Goal: Task Accomplishment & Management: Manage account settings

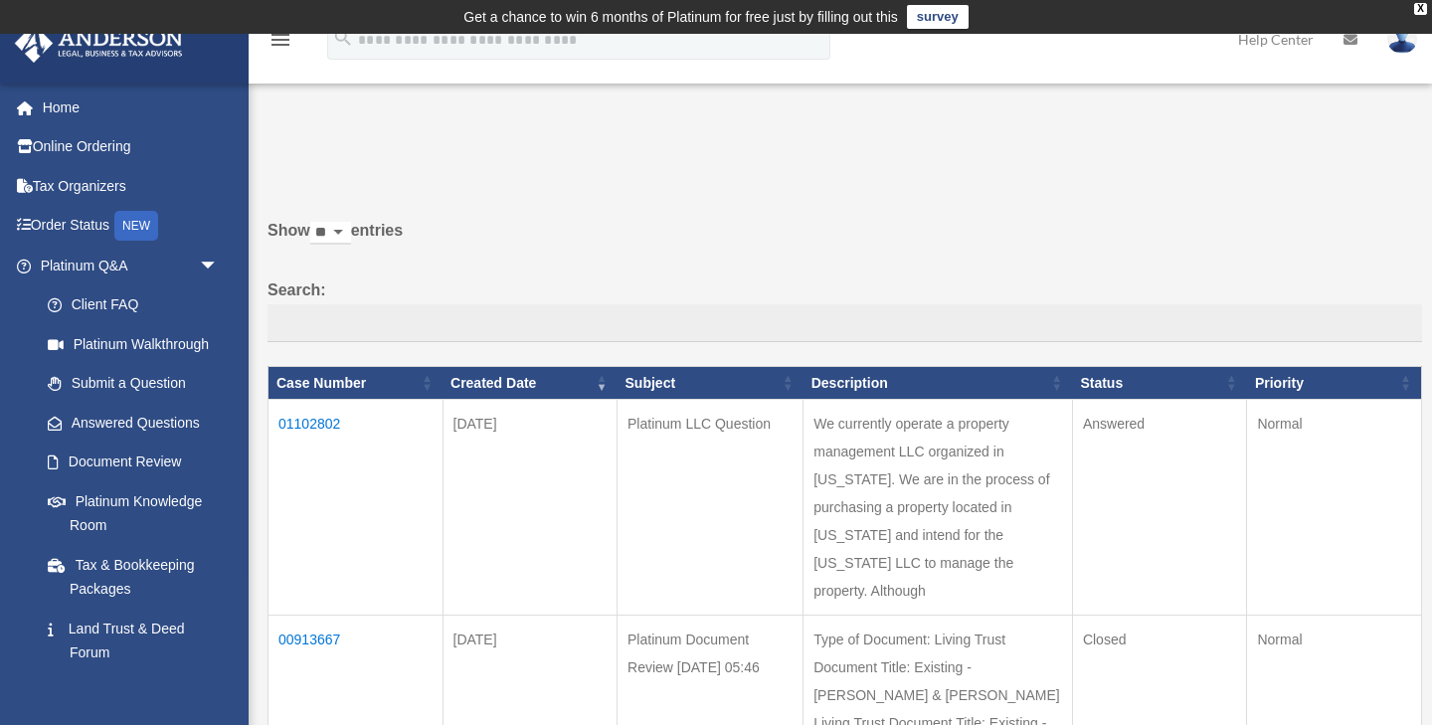
click at [320, 431] on td "01102802" at bounding box center [356, 508] width 175 height 216
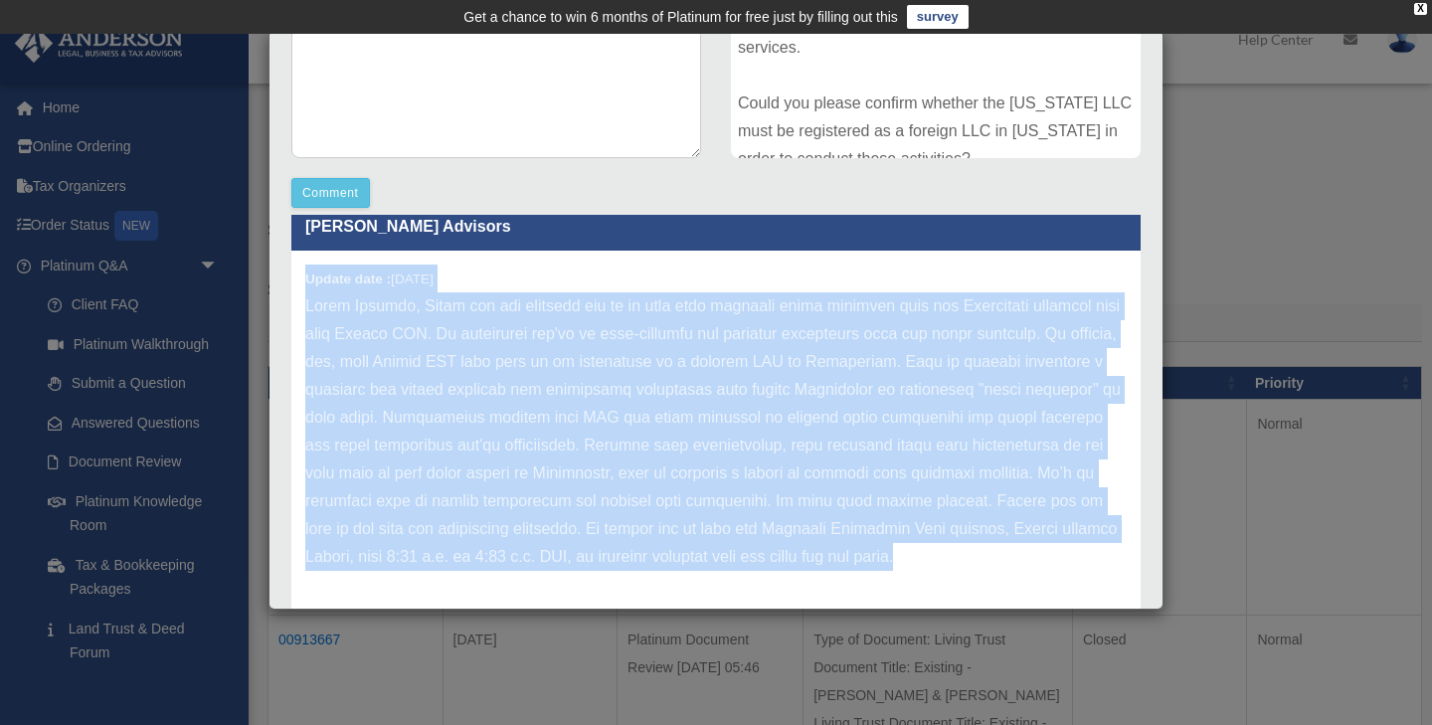
scroll to position [522, 0]
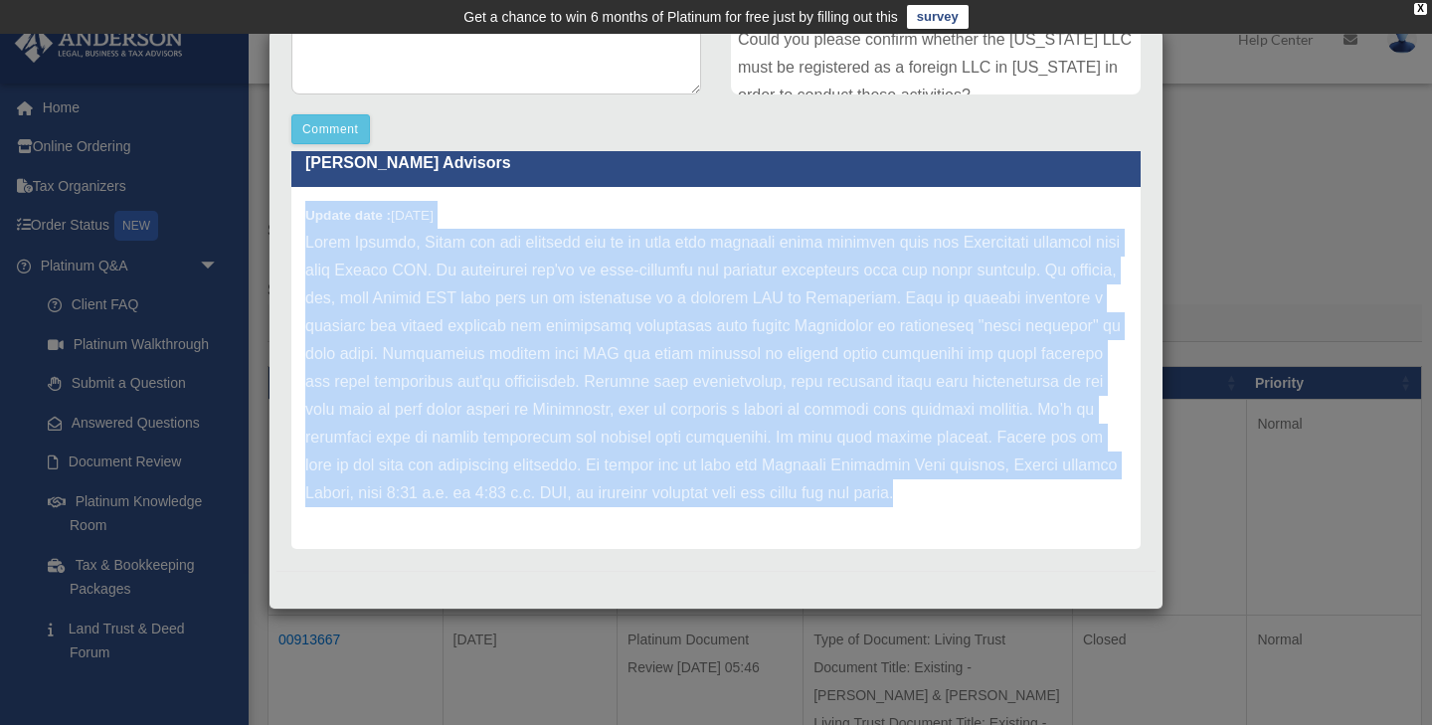
drag, startPoint x: 306, startPoint y: 276, endPoint x: 947, endPoint y: 610, distance: 722.0
click at [947, 610] on div "Case Detail × Platinum LLC Question Case Number 01102802 Created Date September…" at bounding box center [716, 320] width 895 height 580
copy div "Update date : 09-08-2025 Hello Suvimon, Thank you for reaching out to us with y…"
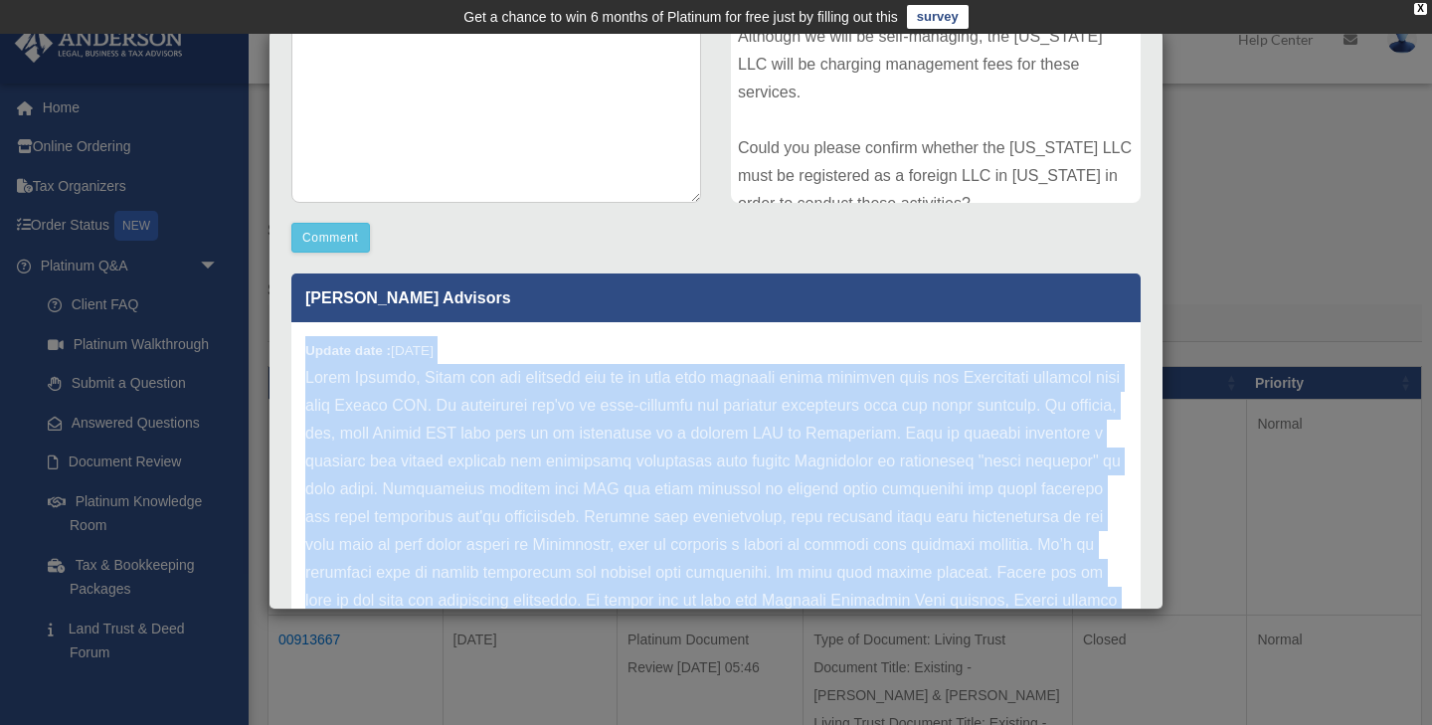
scroll to position [0, 0]
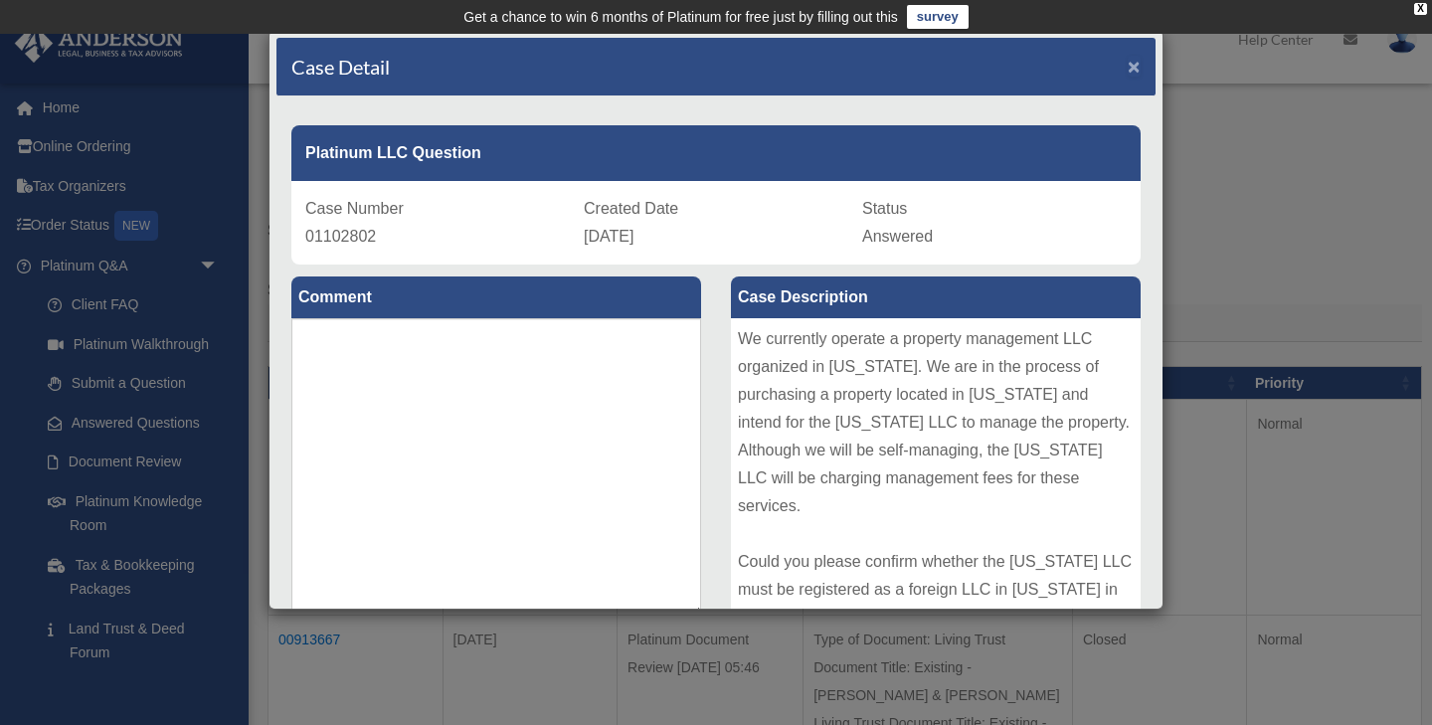
click at [1140, 68] on span "×" at bounding box center [1134, 66] width 13 height 23
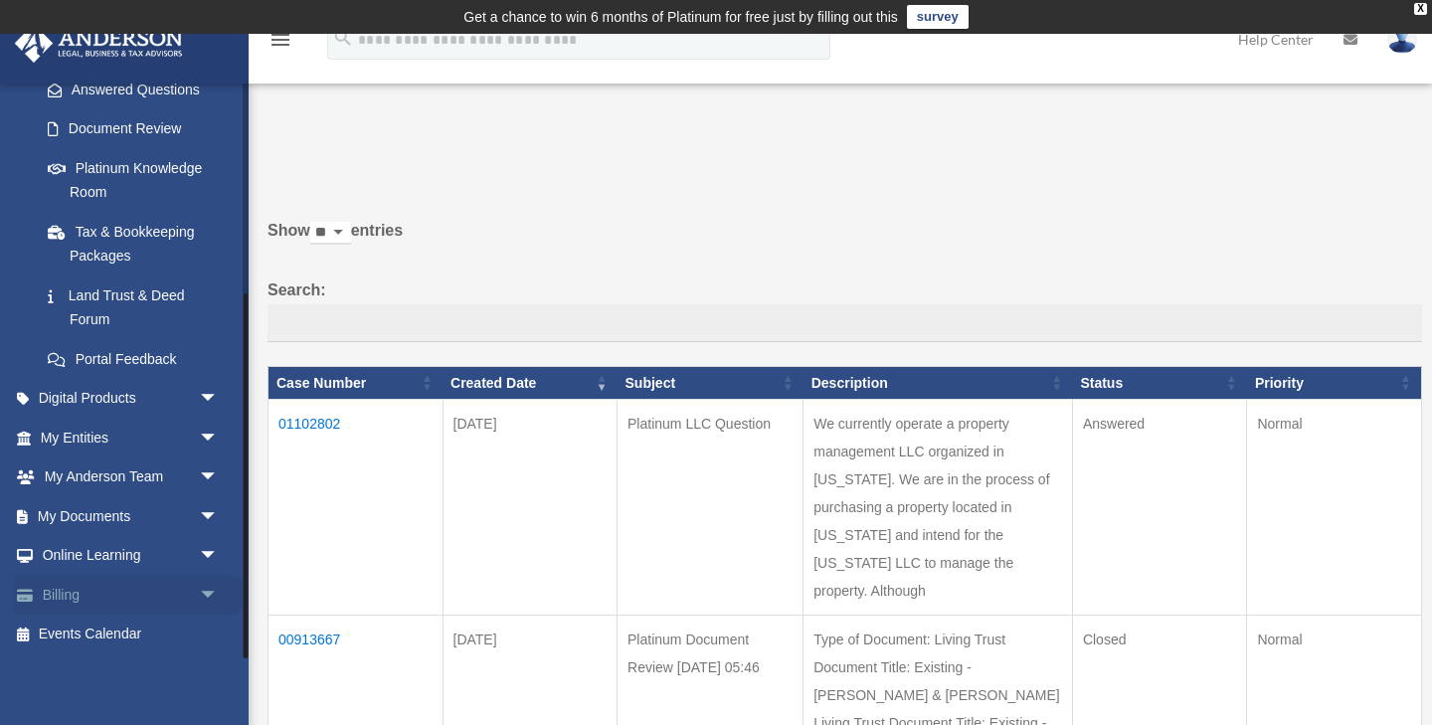
scroll to position [1, 0]
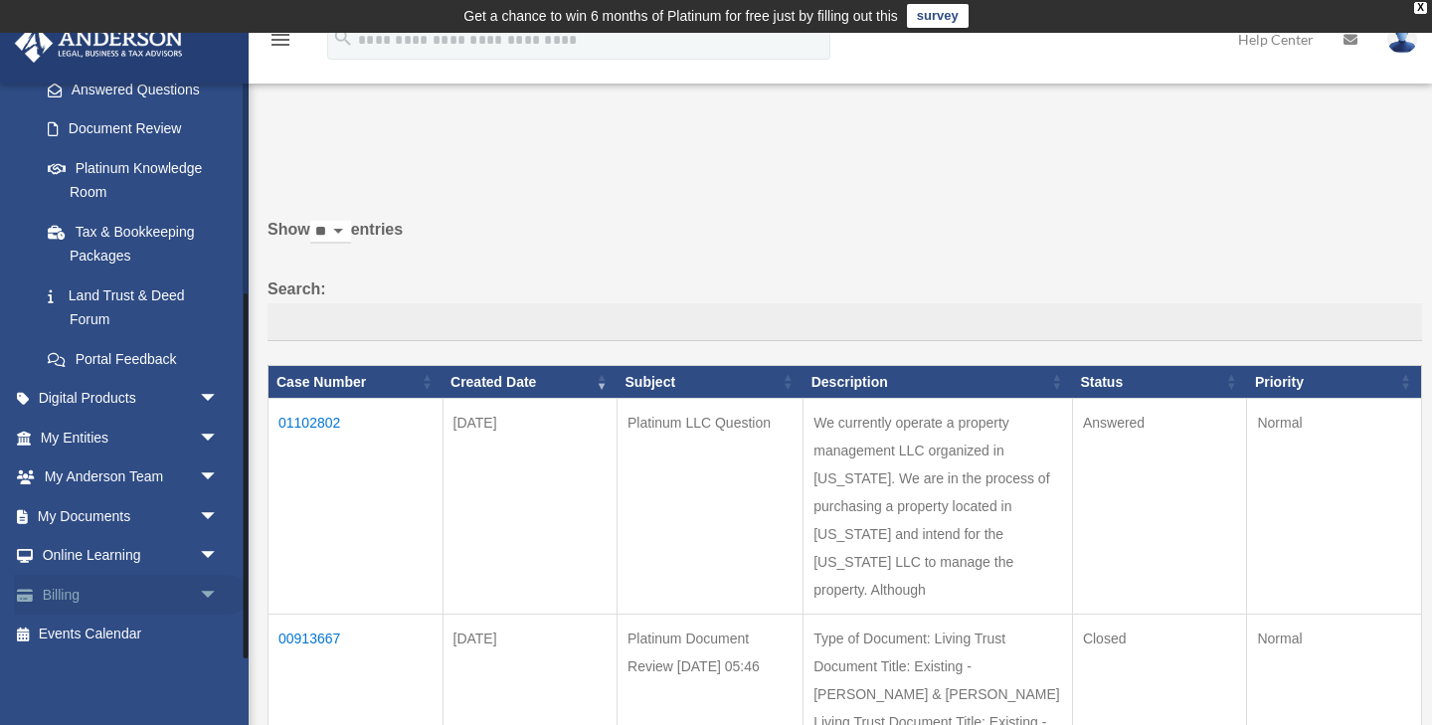
click at [208, 594] on span "arrow_drop_down" at bounding box center [219, 595] width 40 height 41
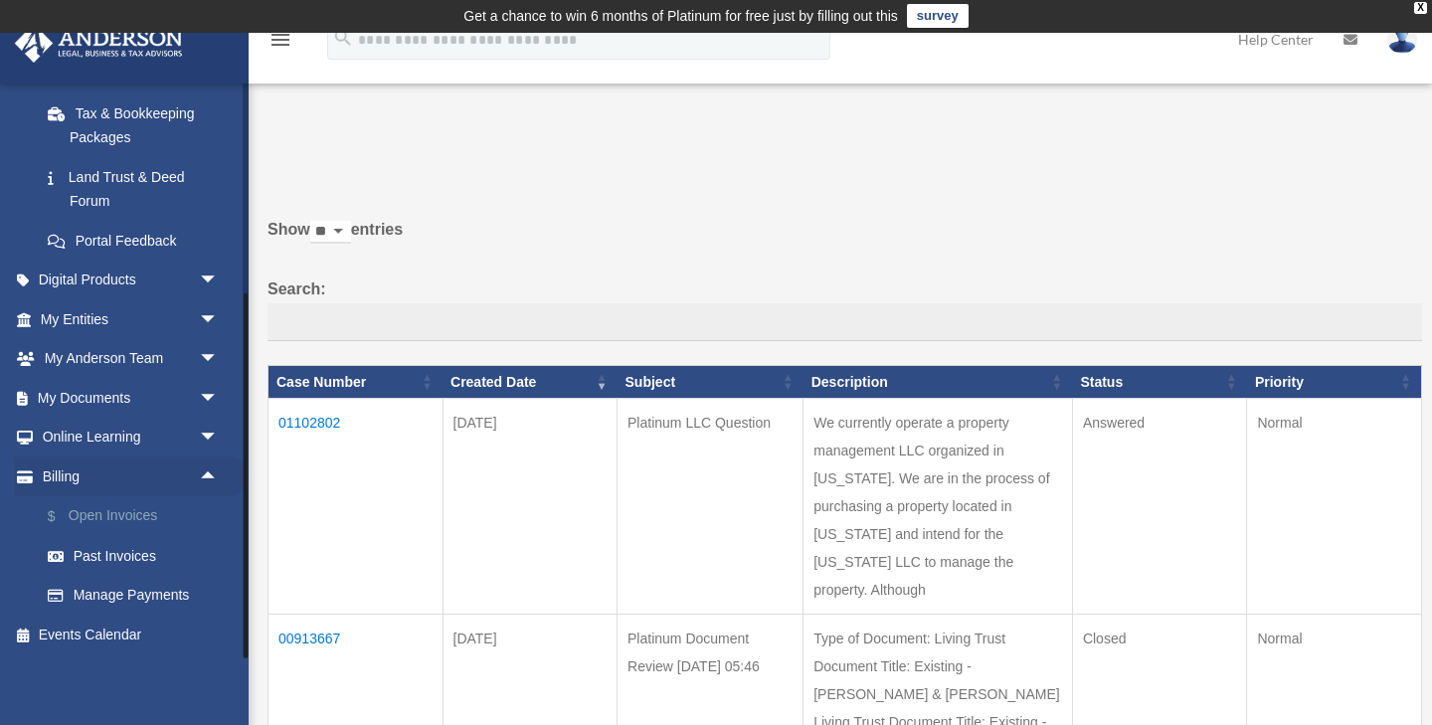
scroll to position [42, 0]
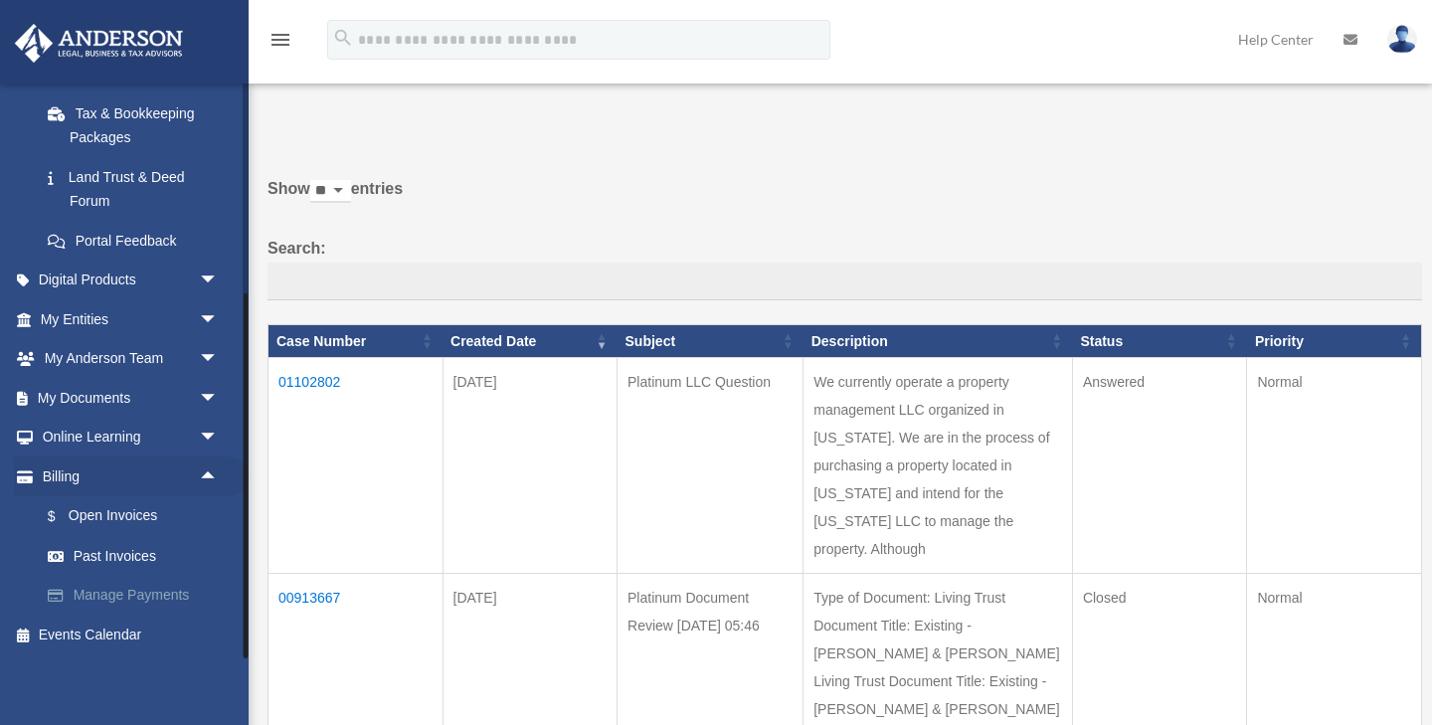
click at [129, 593] on link "Manage Payments" at bounding box center [138, 596] width 221 height 40
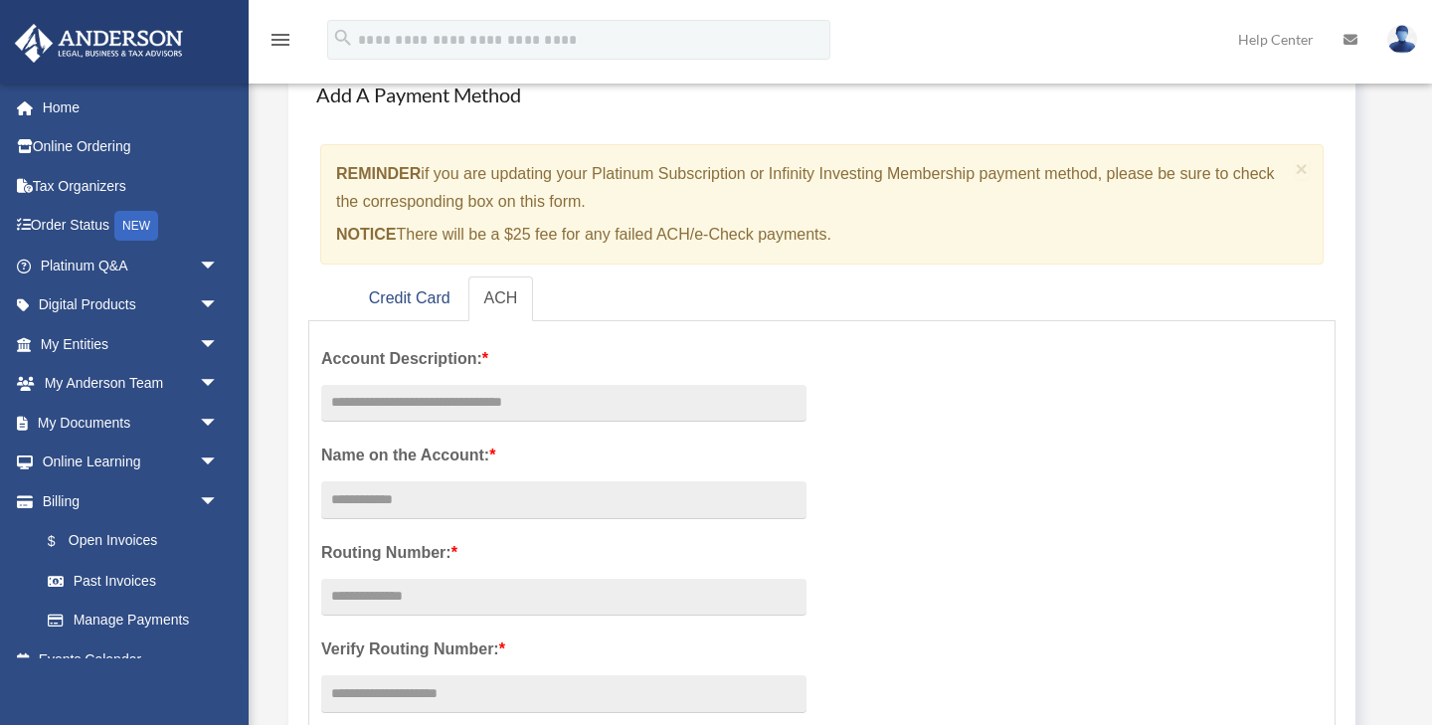
scroll to position [156, 0]
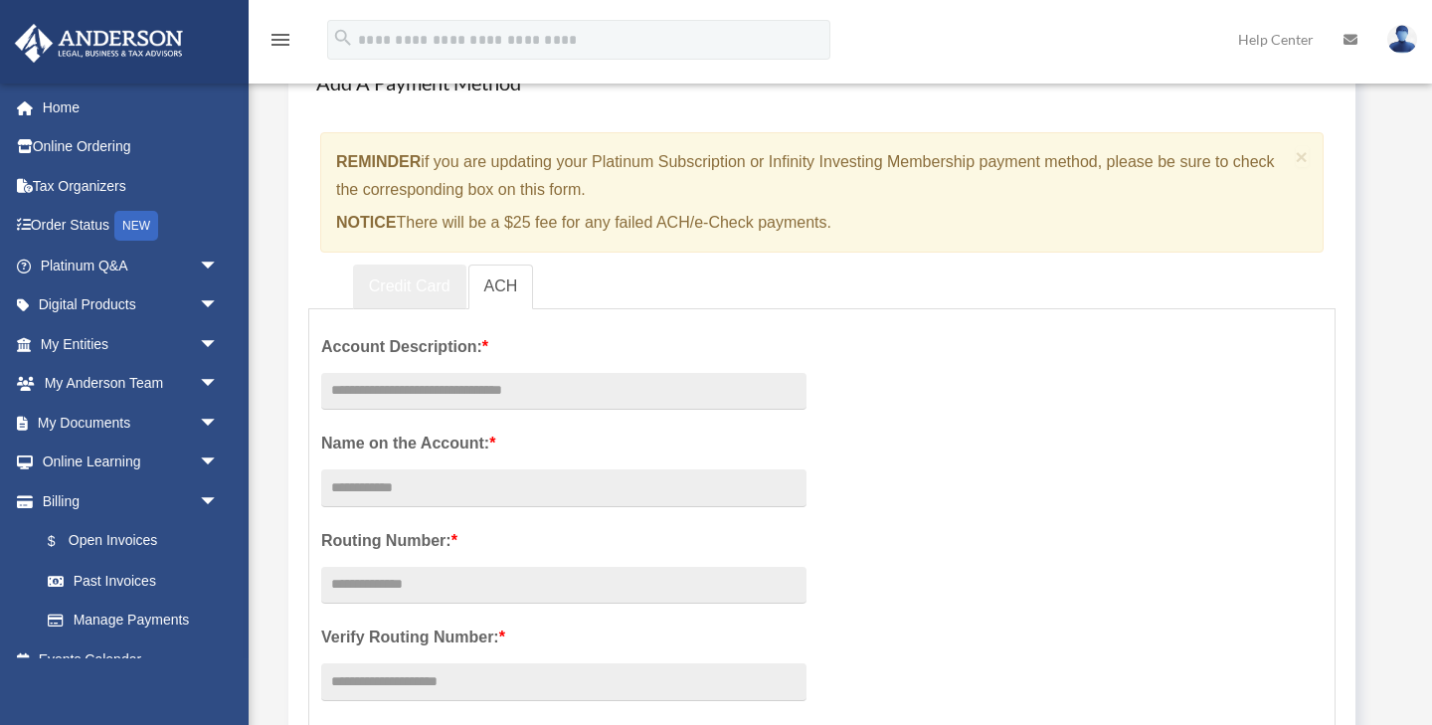
click at [414, 285] on link "Credit Card" at bounding box center [409, 287] width 113 height 45
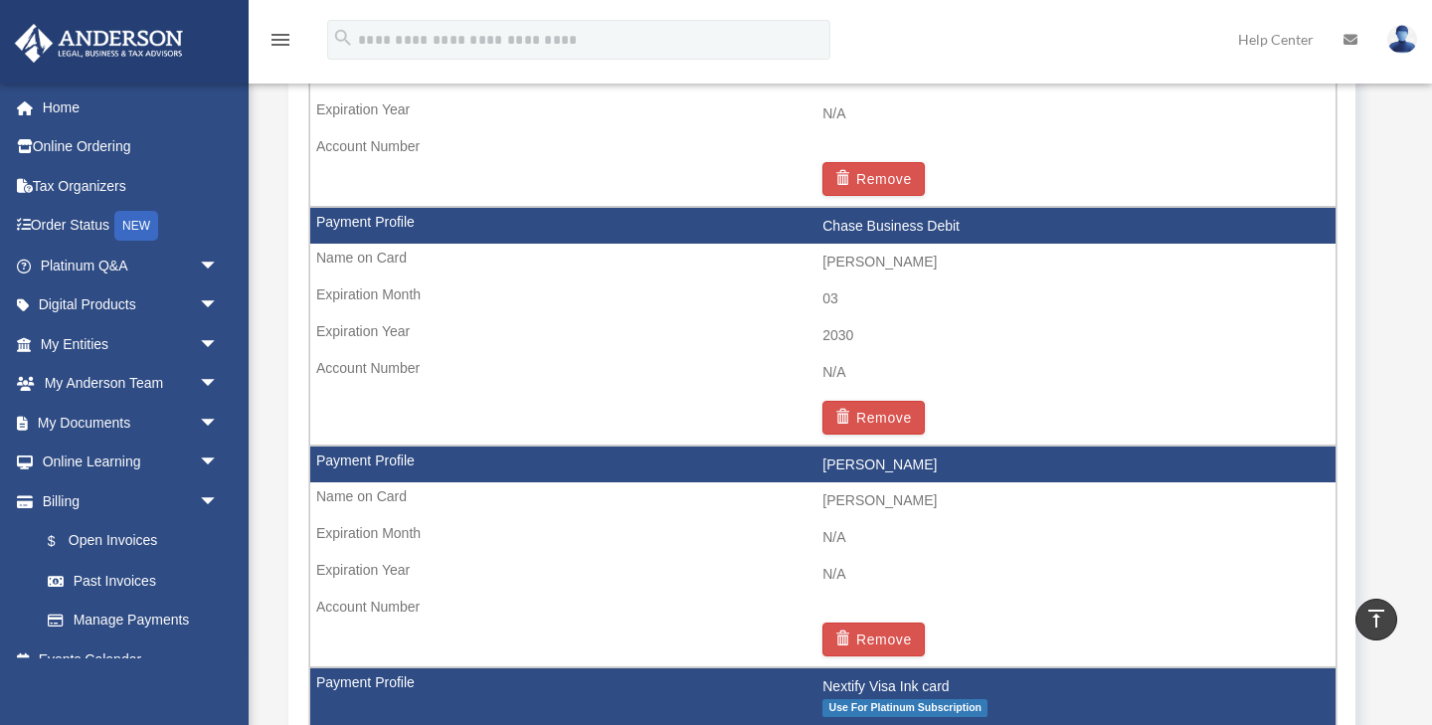
scroll to position [1377, 0]
